Goal: Task Accomplishment & Management: Use online tool/utility

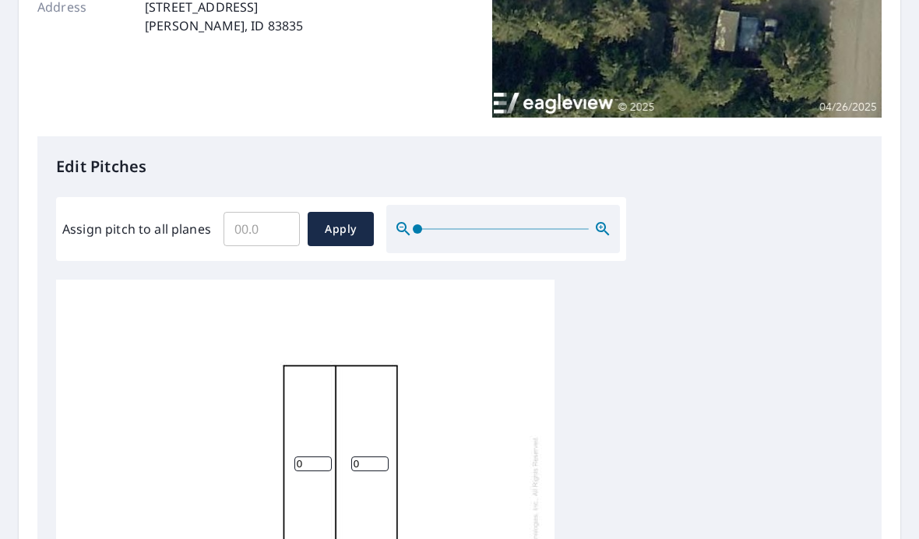
scroll to position [344, 0]
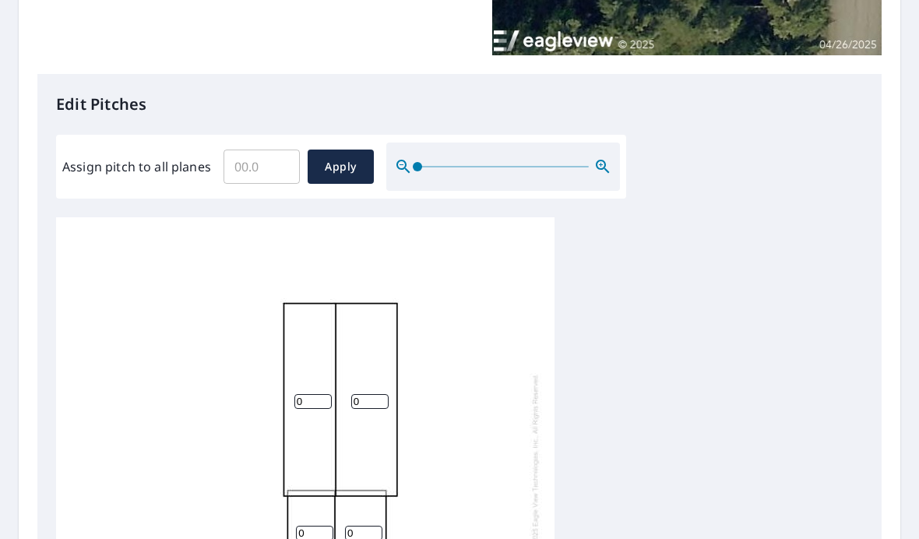
click at [253, 166] on input "Assign pitch to all planes" at bounding box center [262, 167] width 76 height 44
type input "4"
click at [347, 165] on span "Apply" at bounding box center [340, 166] width 41 height 19
type input "4"
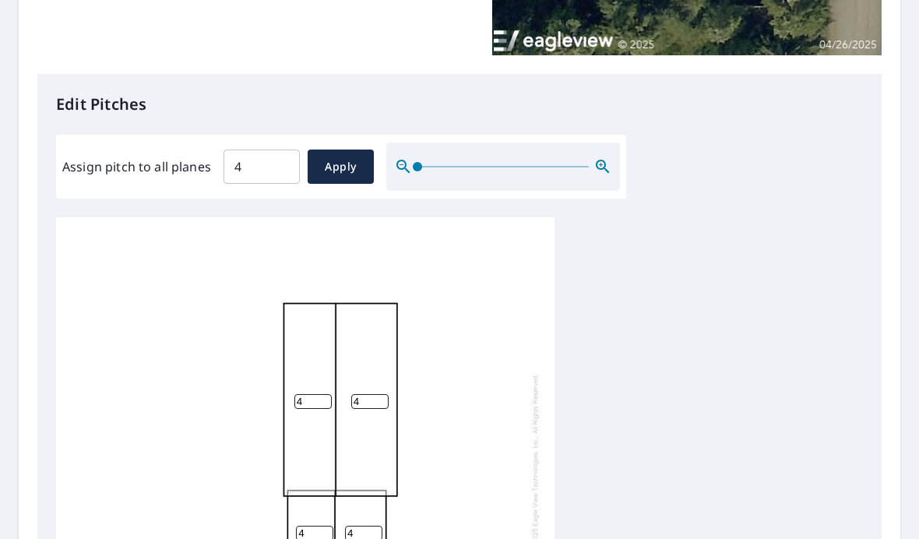
type input "4"
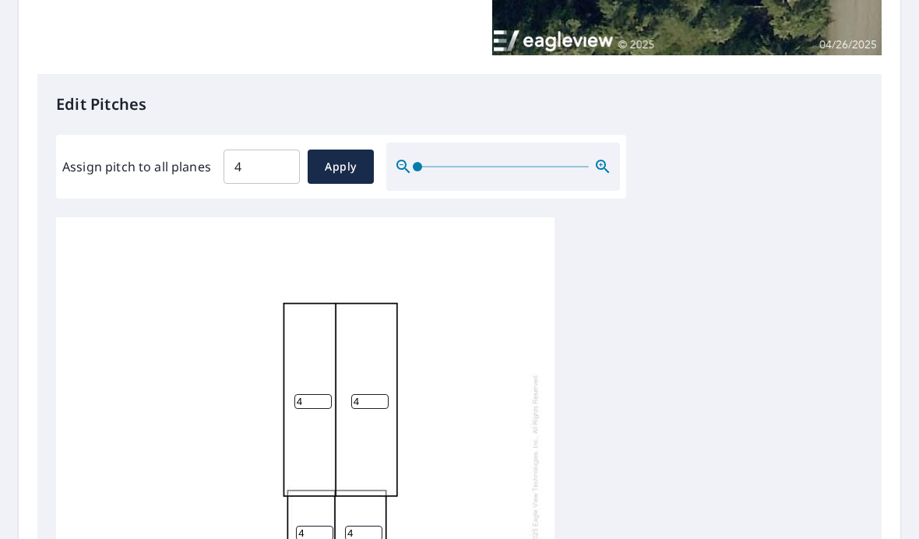
type input "4"
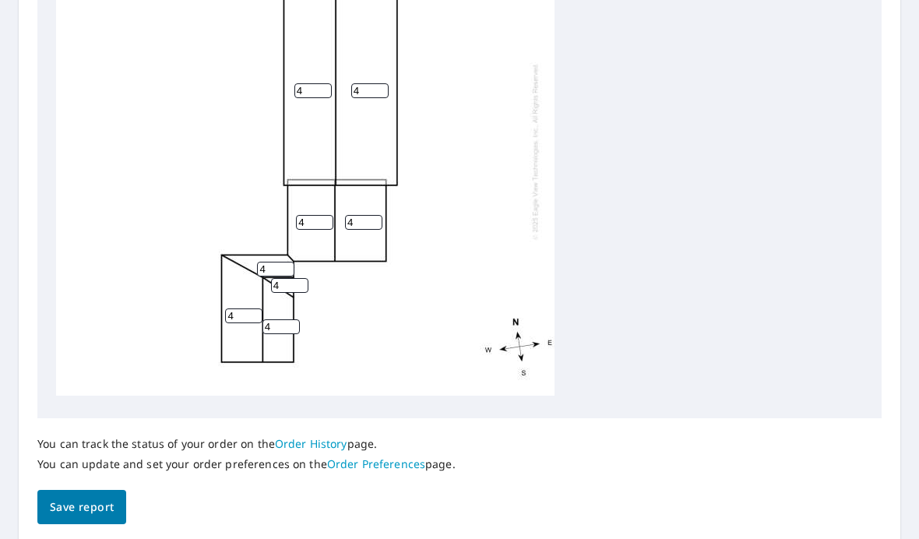
scroll to position [650, 0]
click at [92, 499] on span "Save report" at bounding box center [82, 508] width 64 height 19
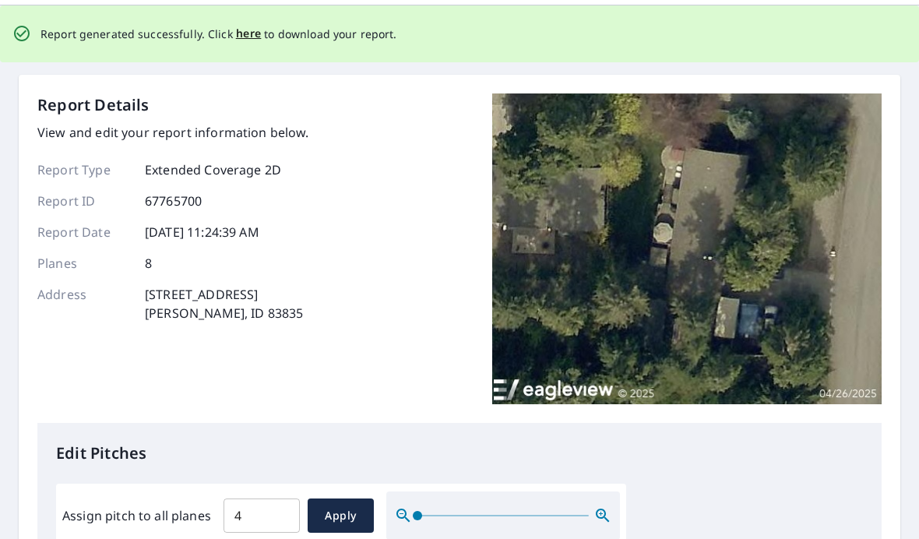
scroll to position [0, 0]
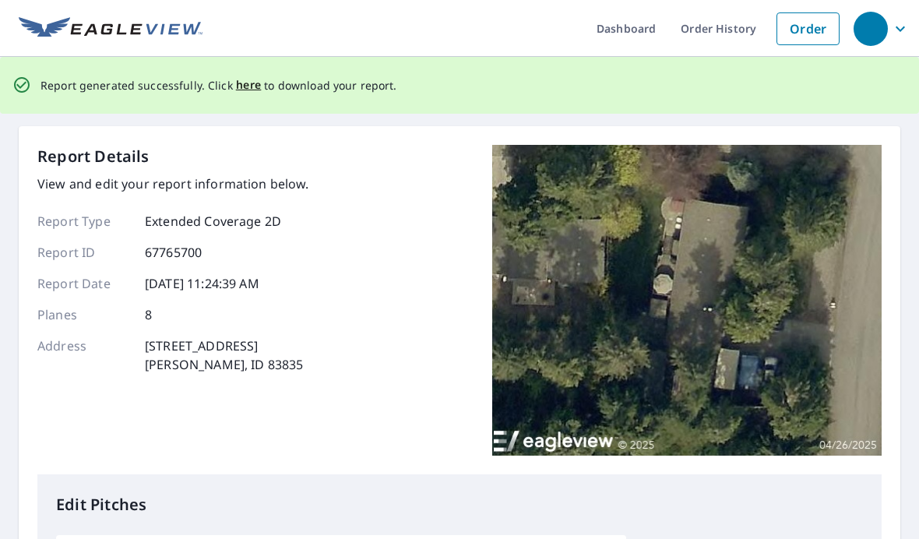
click at [244, 86] on span "here" at bounding box center [249, 85] width 26 height 19
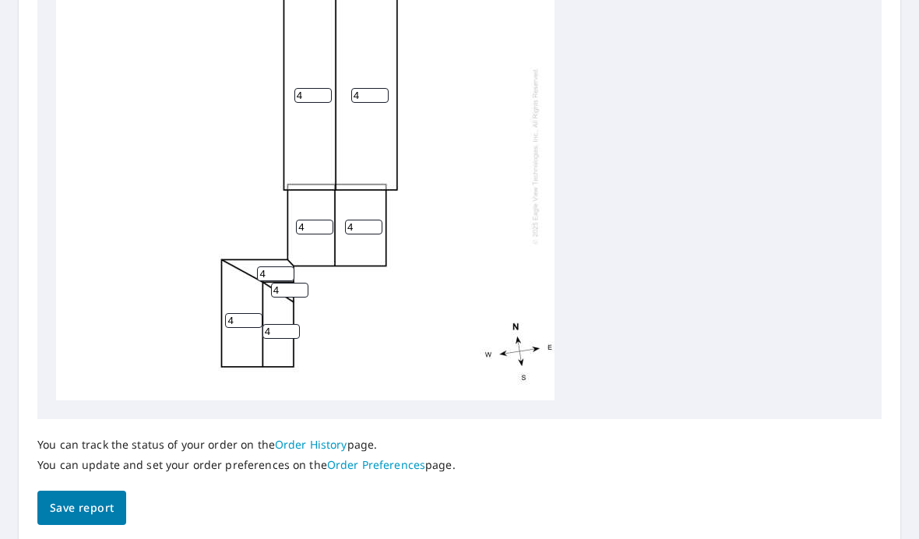
scroll to position [650, 0]
click at [86, 499] on span "Save report" at bounding box center [82, 508] width 64 height 19
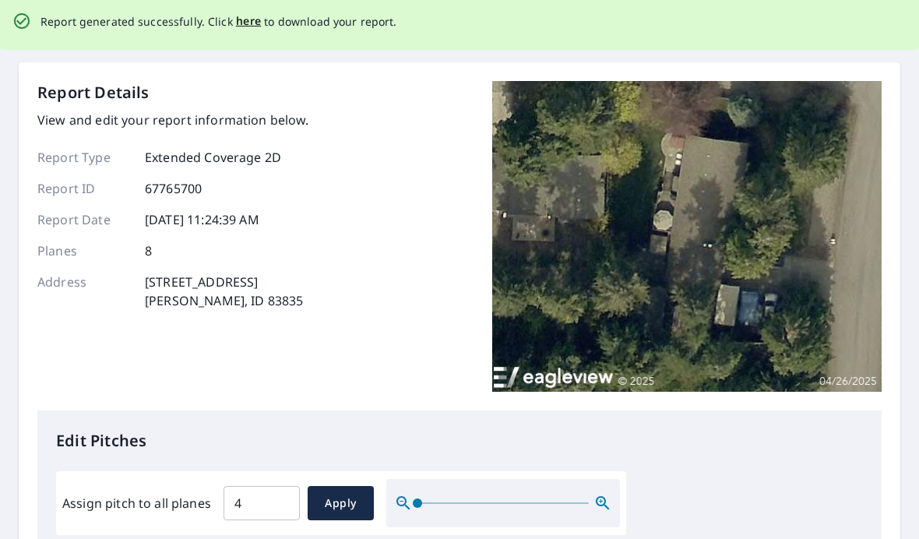
scroll to position [0, 0]
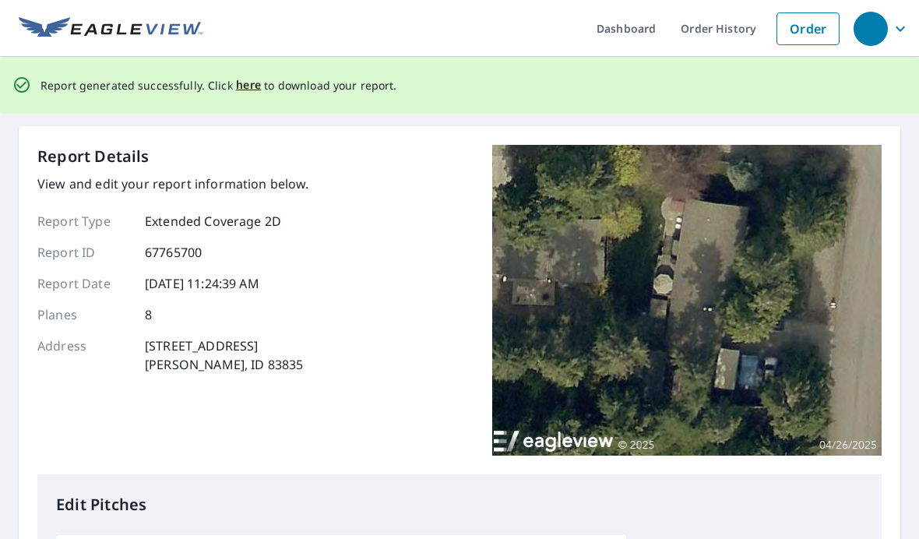
click at [248, 87] on span "here" at bounding box center [249, 85] width 26 height 19
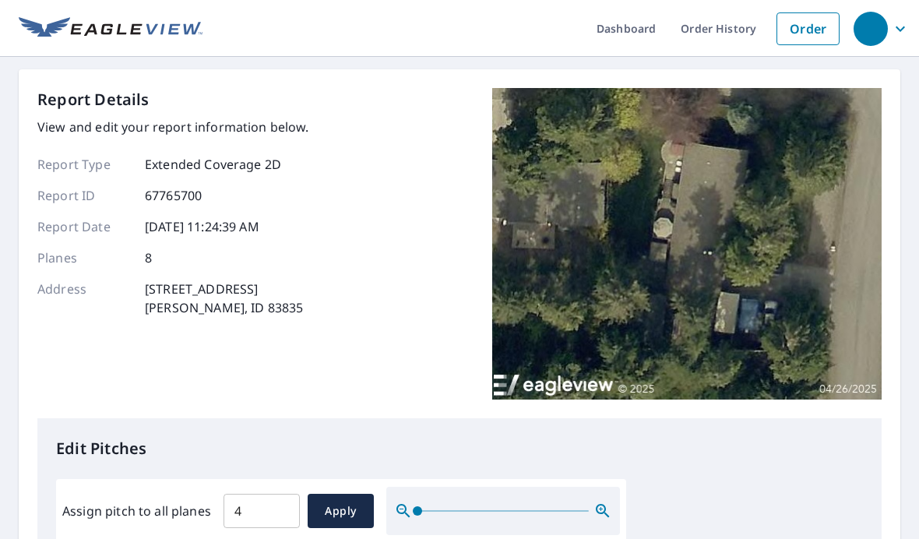
click at [718, 34] on link "Order History" at bounding box center [718, 28] width 100 height 57
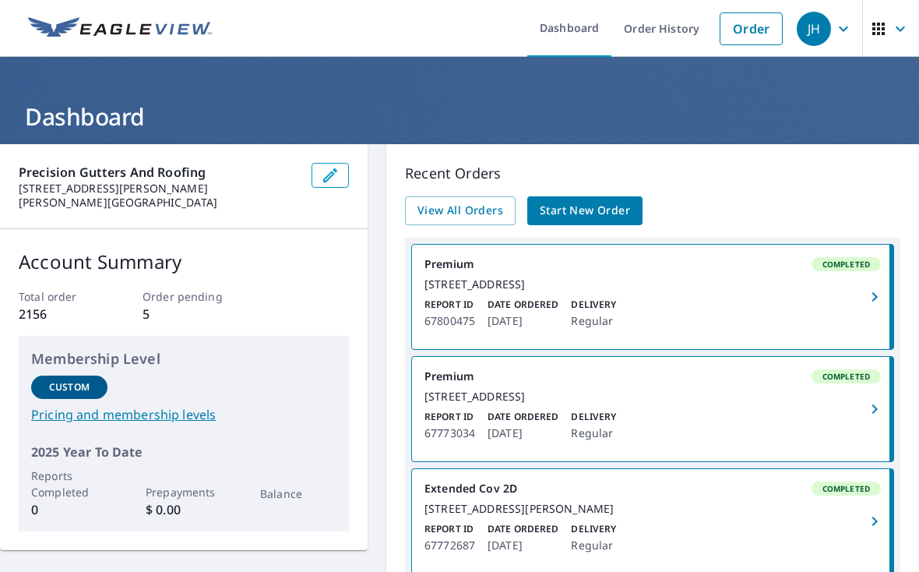
click at [643, 51] on link "Order History" at bounding box center [661, 28] width 100 height 57
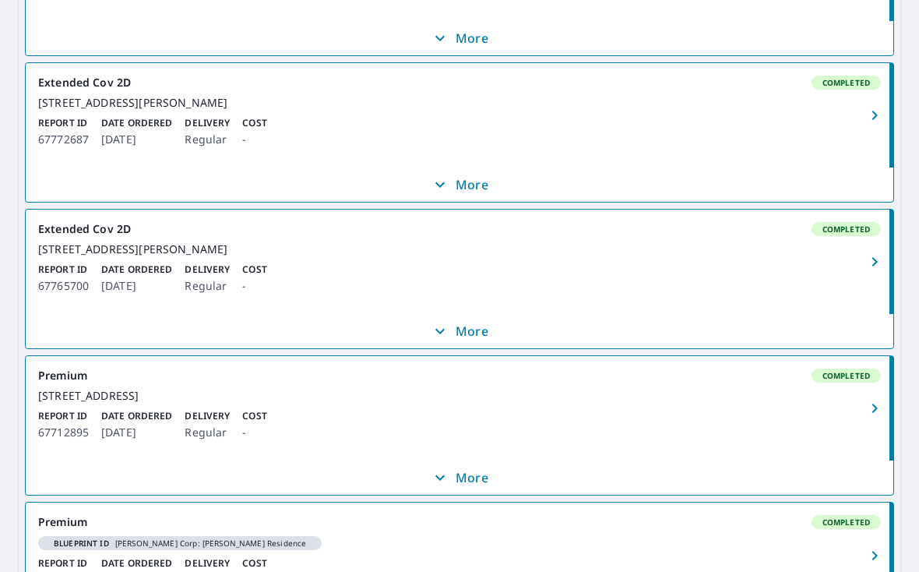
scroll to position [540, 0]
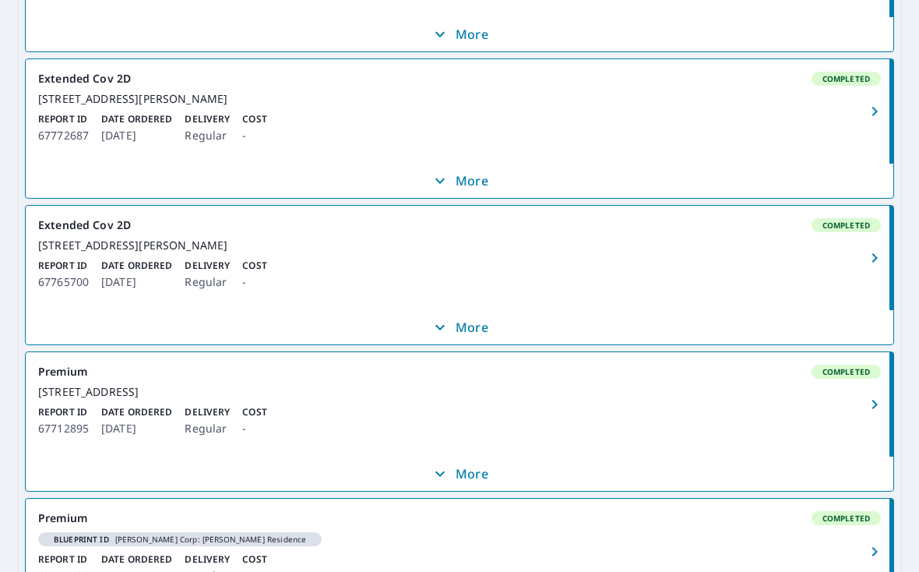
click at [463, 336] on p "More" at bounding box center [460, 327] width 58 height 19
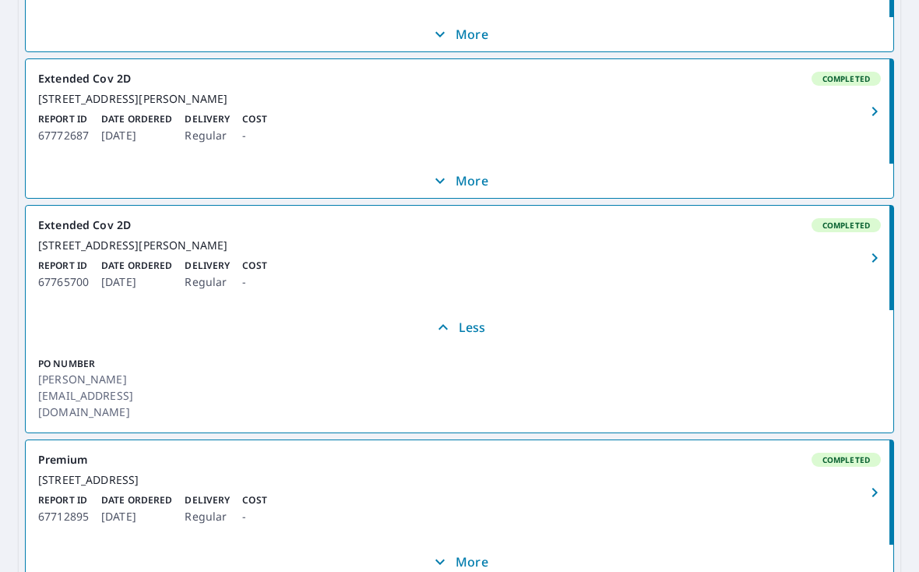
click at [444, 336] on icon "button" at bounding box center [443, 327] width 19 height 19
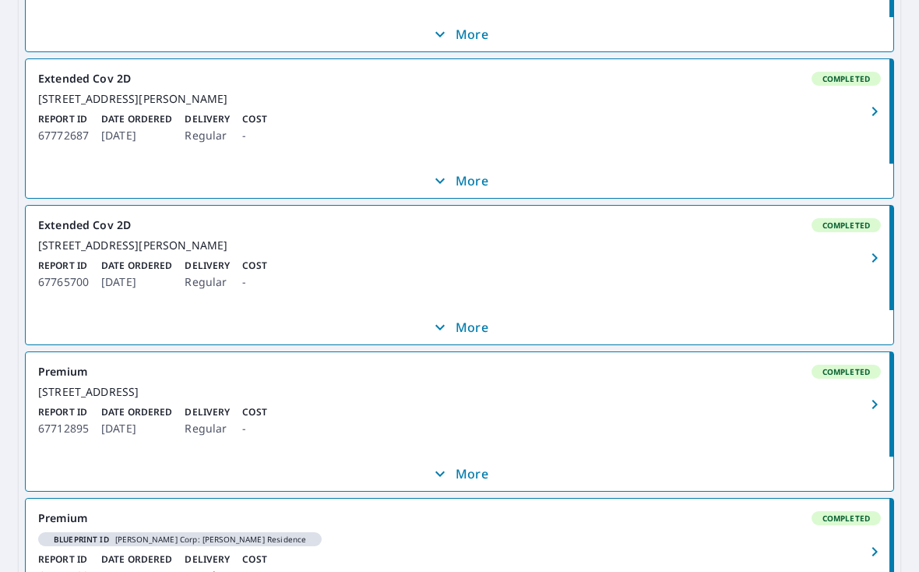
click at [882, 267] on icon "button" at bounding box center [874, 257] width 19 height 19
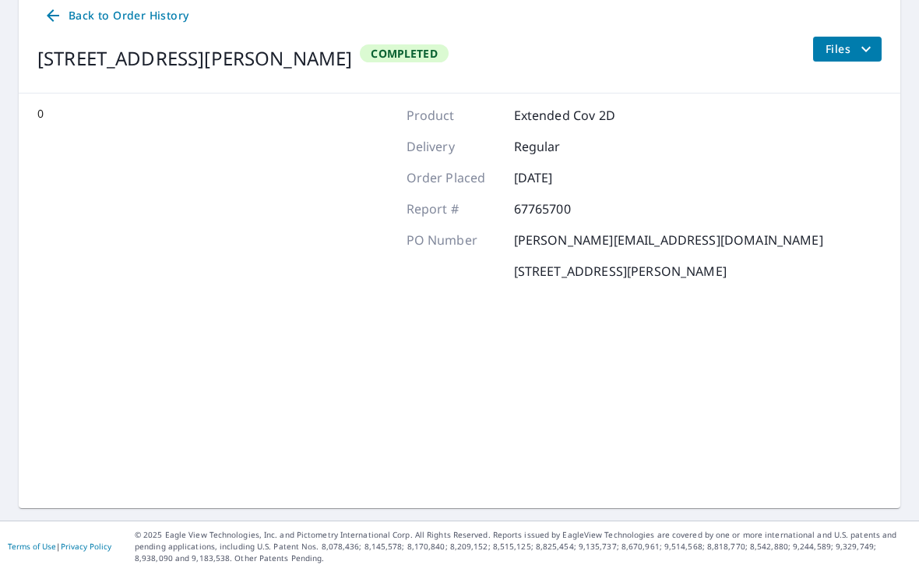
scroll to position [144, 0]
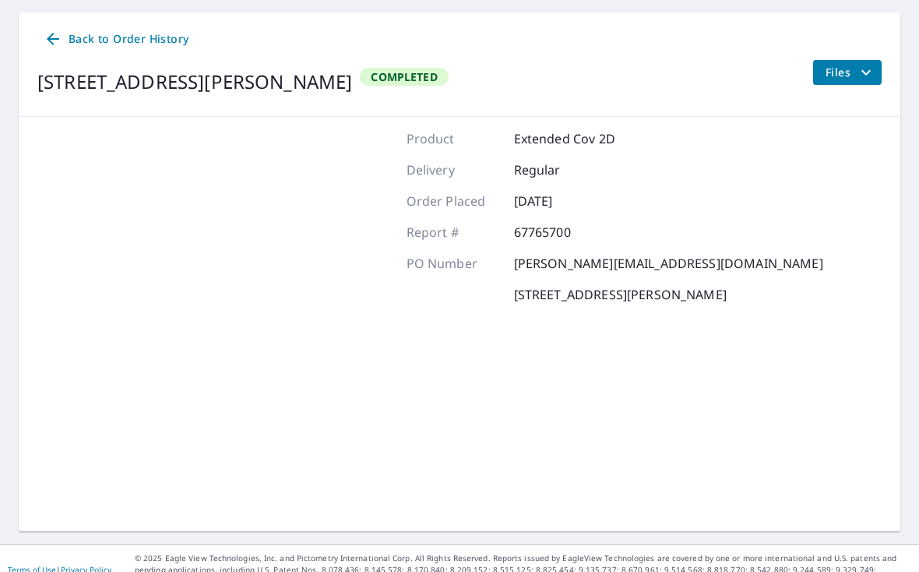
click at [839, 77] on span "Files" at bounding box center [851, 72] width 50 height 19
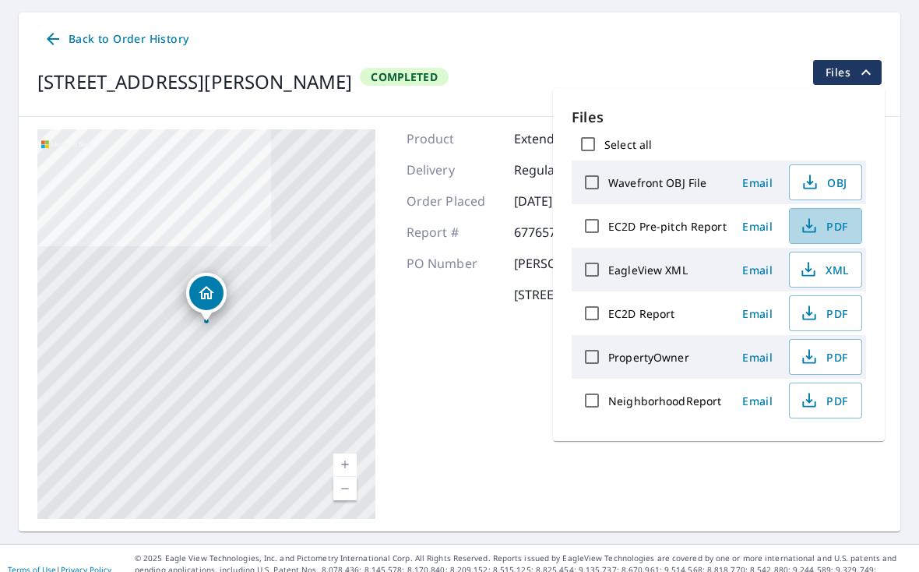
click at [836, 227] on span "PDF" at bounding box center [824, 226] width 50 height 19
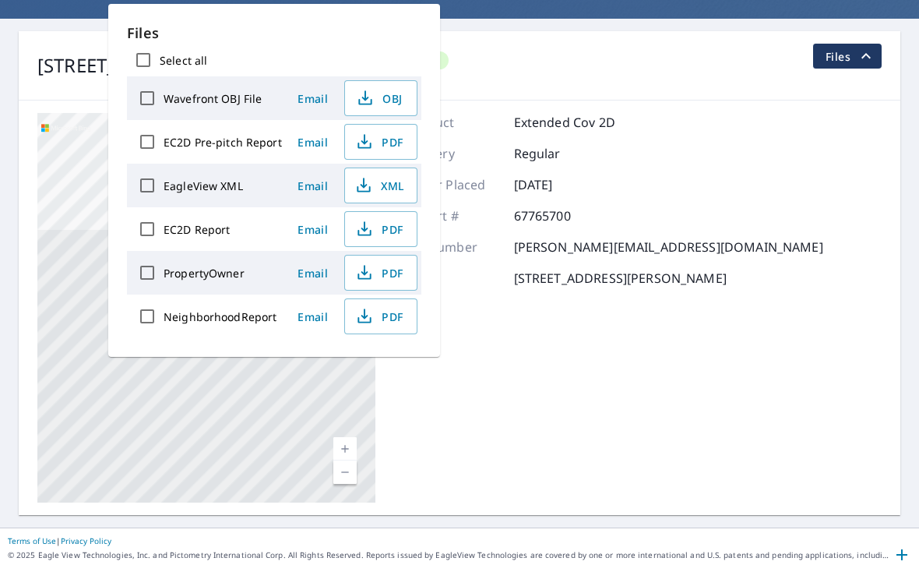
scroll to position [0, 0]
